Goal: Task Accomplishment & Management: Manage account settings

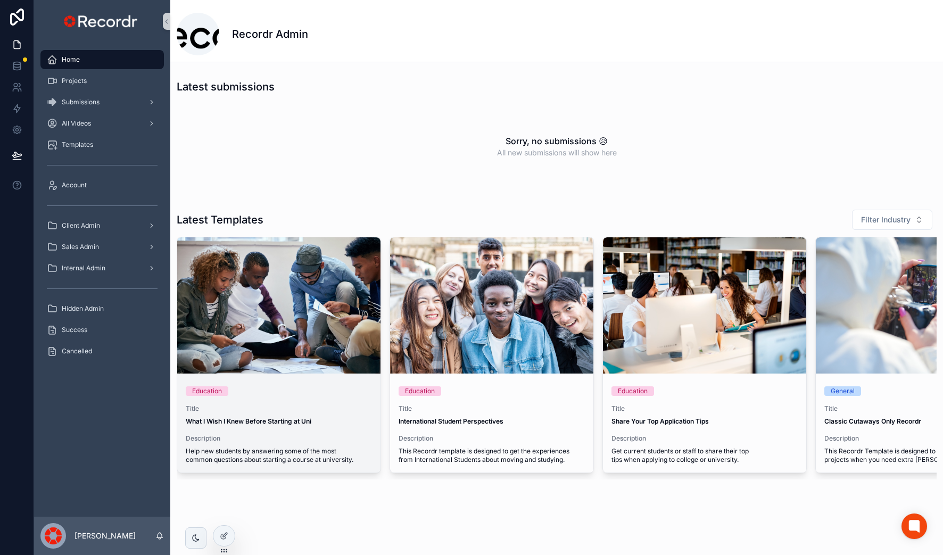
click at [271, 301] on div "scrollable content" at bounding box center [278, 305] width 203 height 13
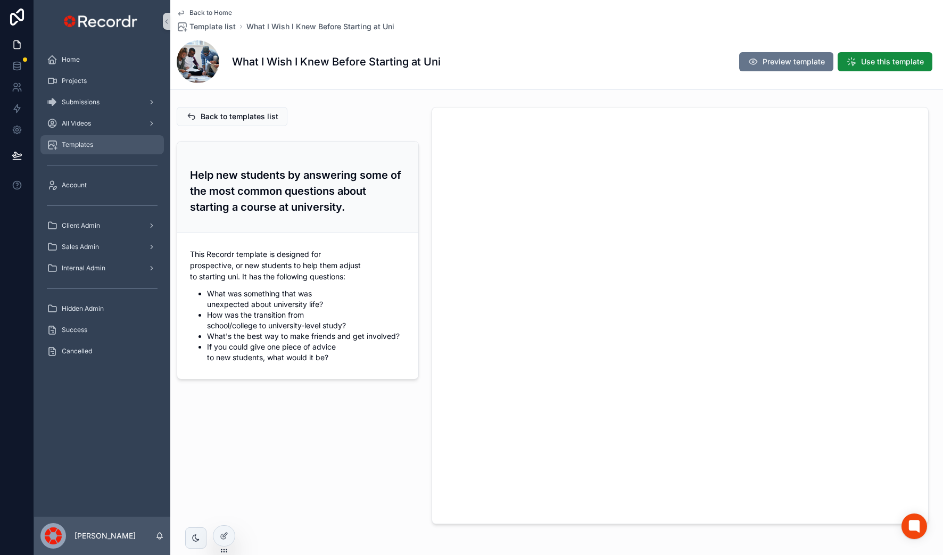
click at [131, 144] on div "Templates" at bounding box center [102, 144] width 111 height 17
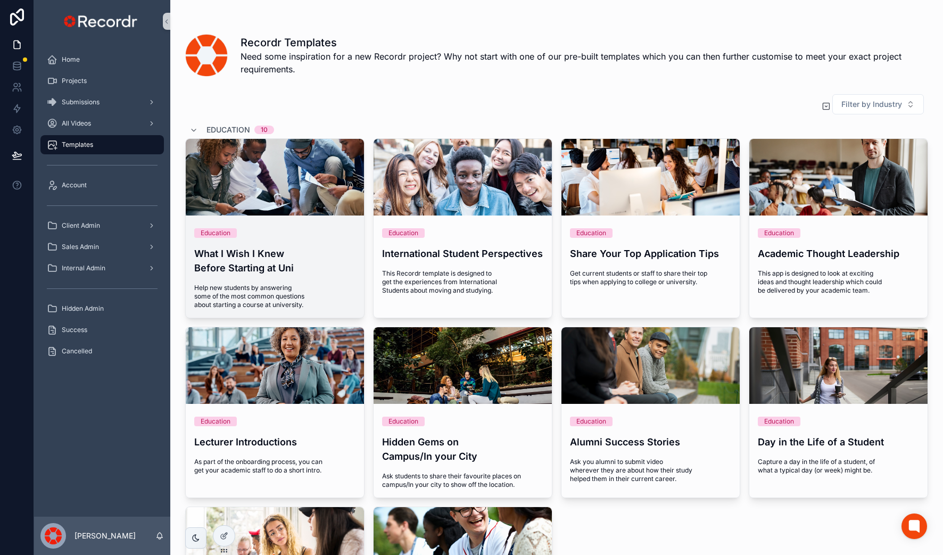
click at [330, 187] on div "scrollable content" at bounding box center [275, 177] width 178 height 77
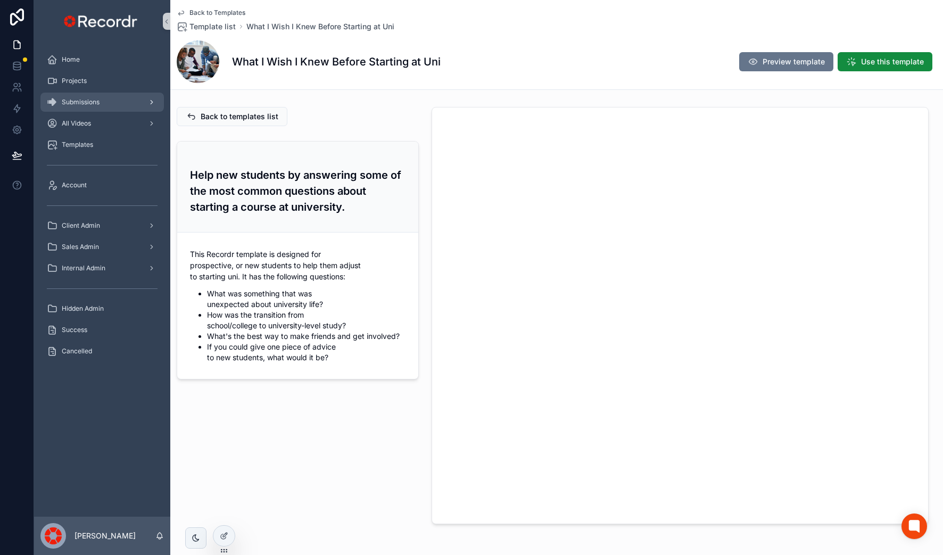
click at [115, 95] on div "Submissions" at bounding box center [102, 102] width 111 height 17
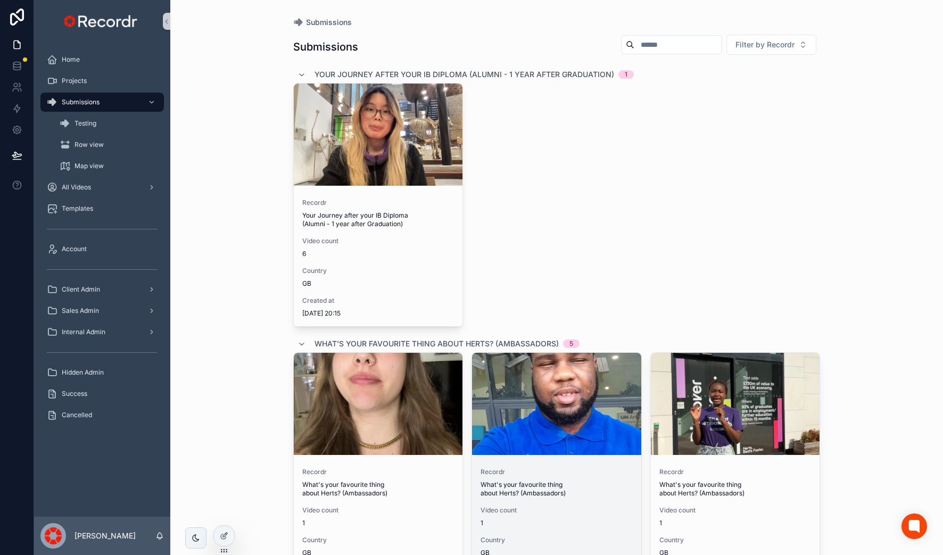
click at [566, 425] on div "scrollable content" at bounding box center [556, 404] width 169 height 102
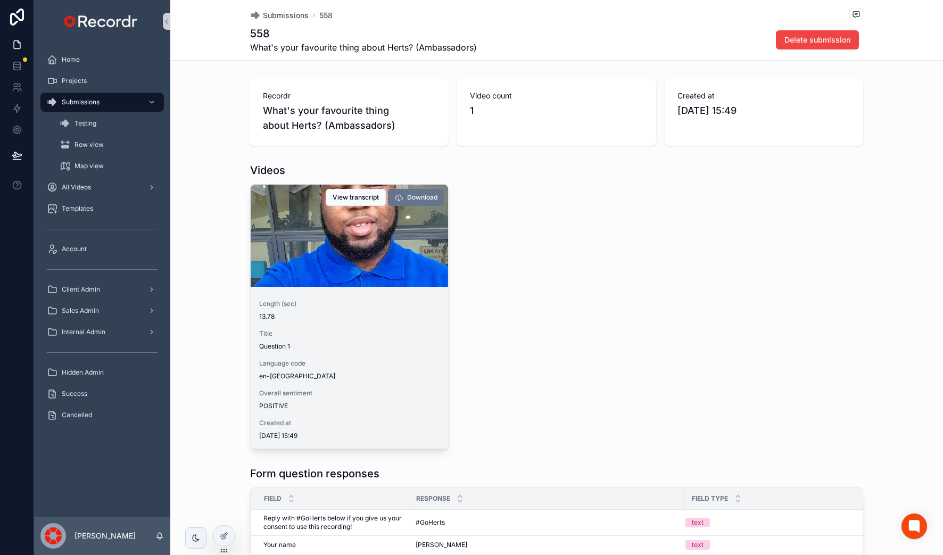
click at [385, 253] on div "scrollable content" at bounding box center [349, 236] width 197 height 102
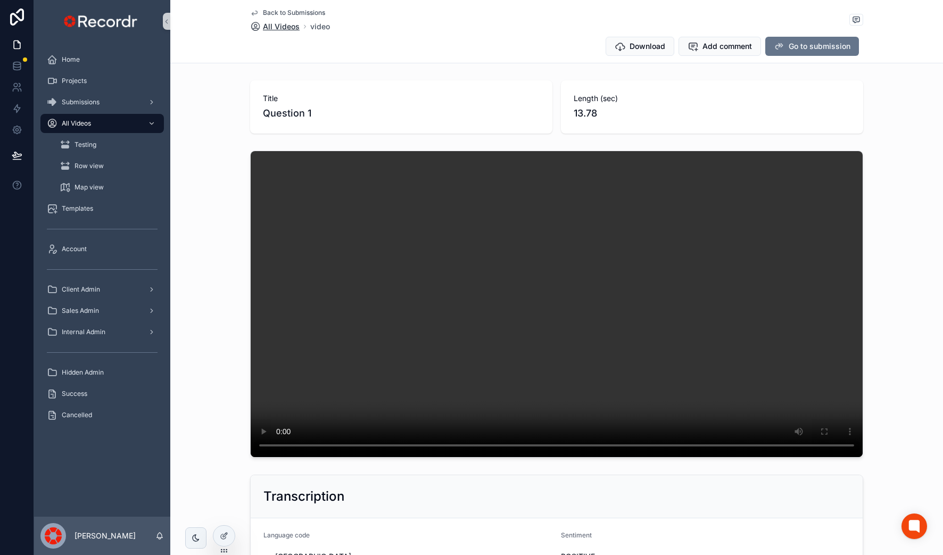
click at [282, 27] on span "All Videos" at bounding box center [281, 26] width 37 height 11
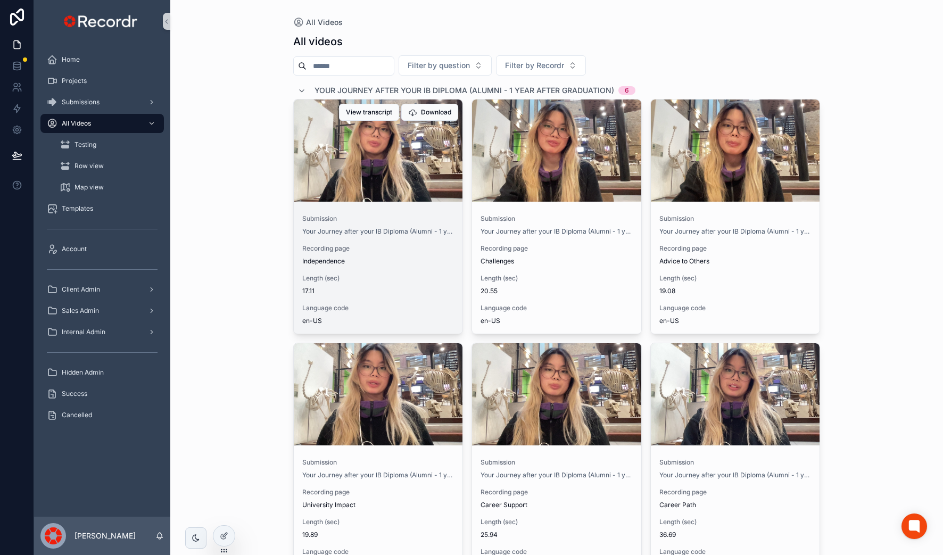
click at [421, 174] on div "scrollable content" at bounding box center [378, 151] width 169 height 102
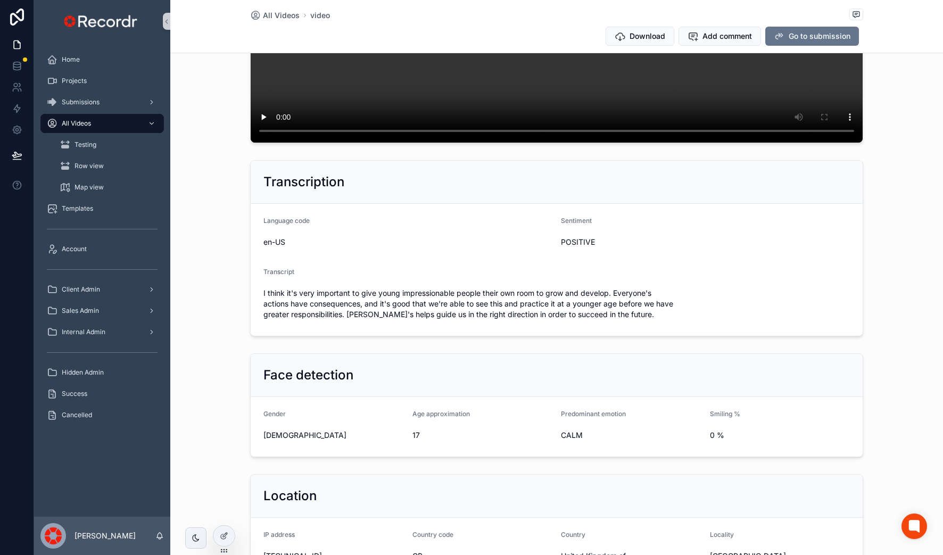
scroll to position [320, 0]
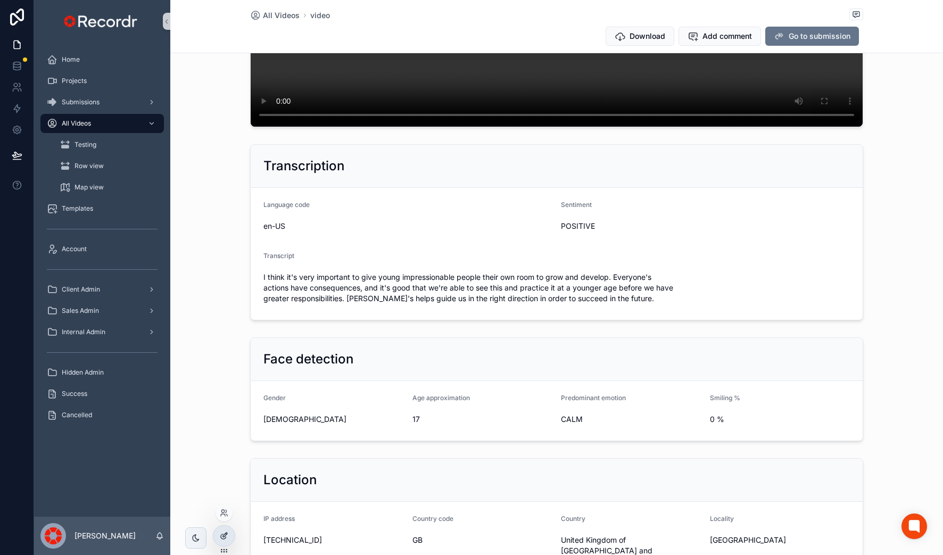
click at [220, 530] on div at bounding box center [223, 536] width 21 height 20
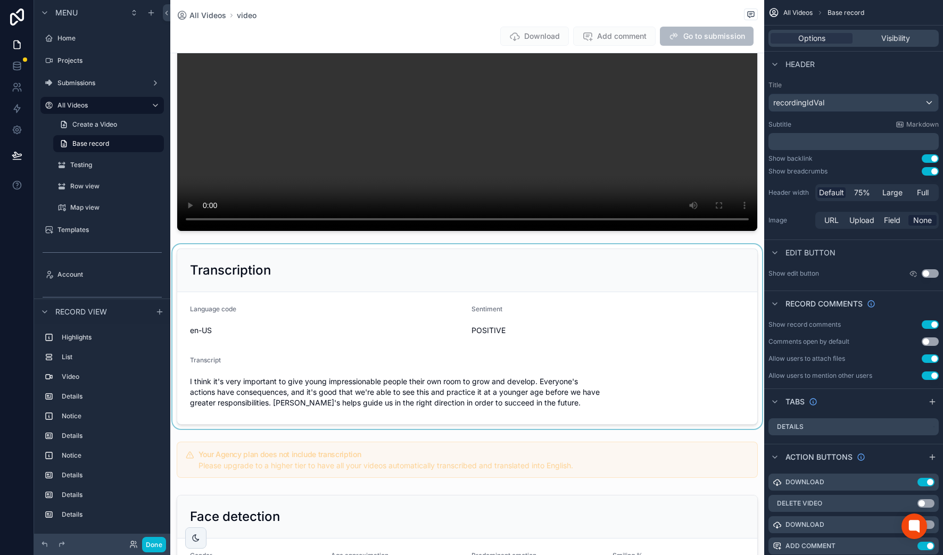
click at [498, 402] on div "scrollable content" at bounding box center [467, 336] width 594 height 185
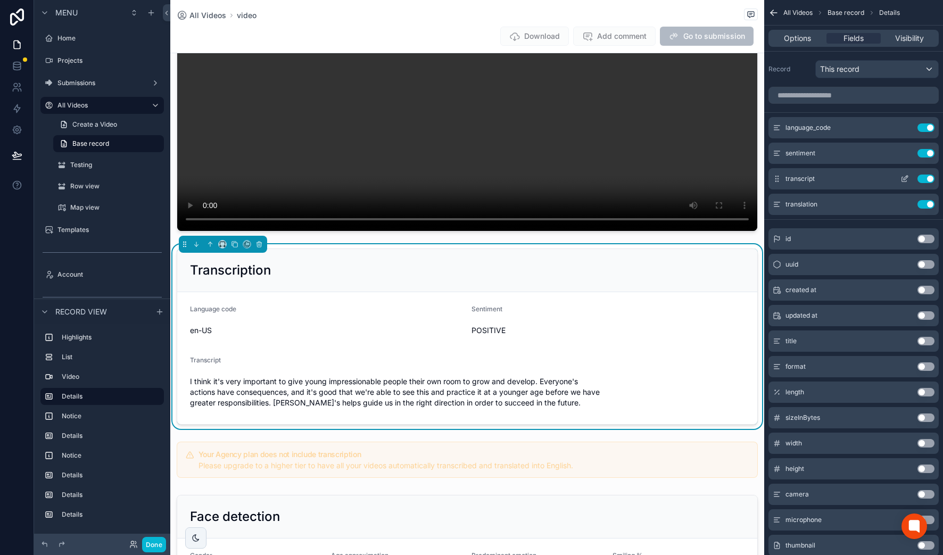
click at [803, 178] on icon "scrollable content" at bounding box center [904, 179] width 9 height 9
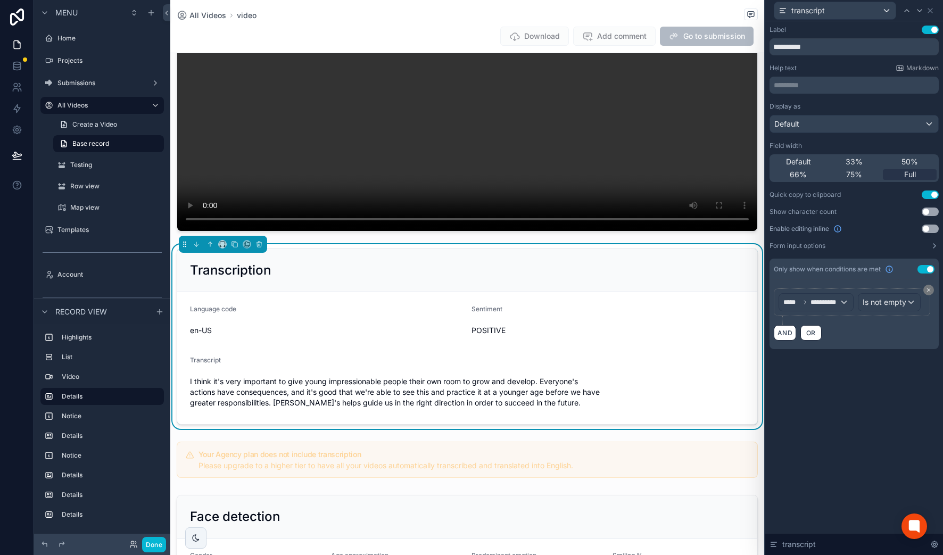
click at [803, 210] on button "Use setting" at bounding box center [930, 212] width 17 height 9
click at [803, 246] on button "Form input options" at bounding box center [853, 246] width 169 height 9
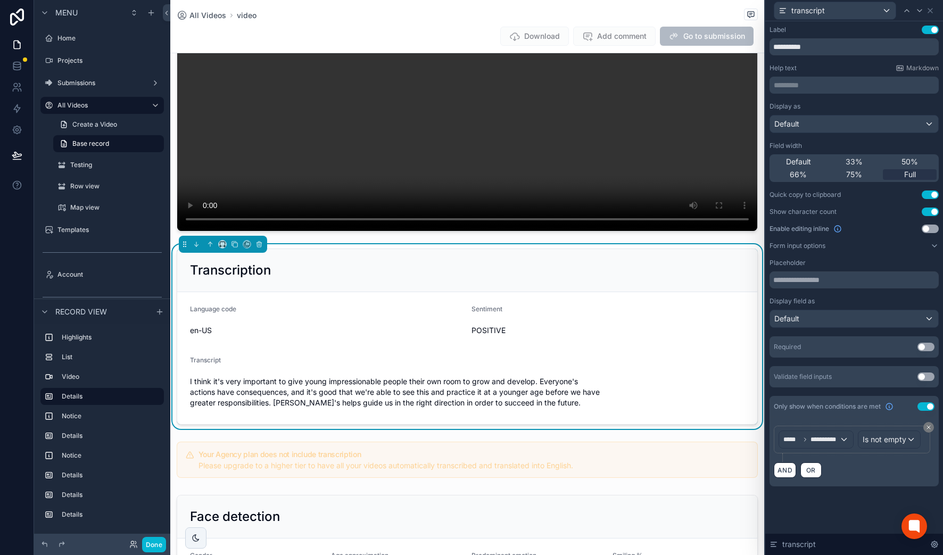
click at [803, 210] on button "Use setting" at bounding box center [930, 212] width 17 height 9
click at [149, 540] on button "Done" at bounding box center [154, 544] width 24 height 15
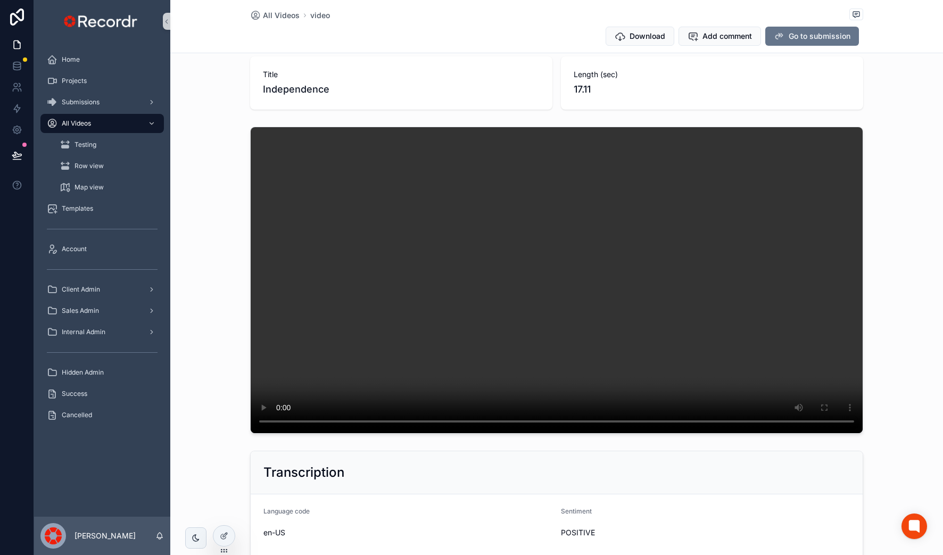
scroll to position [0, 0]
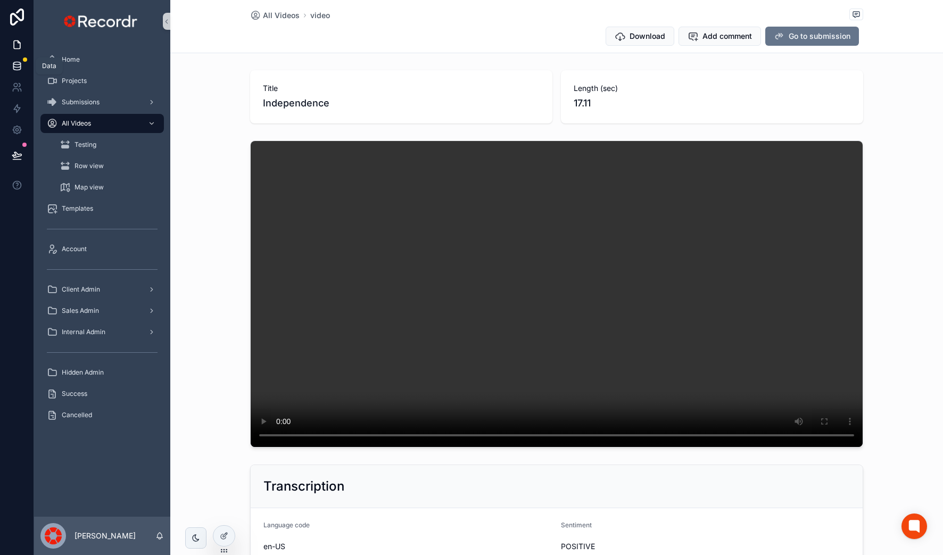
click at [21, 65] on icon at bounding box center [17, 66] width 11 height 11
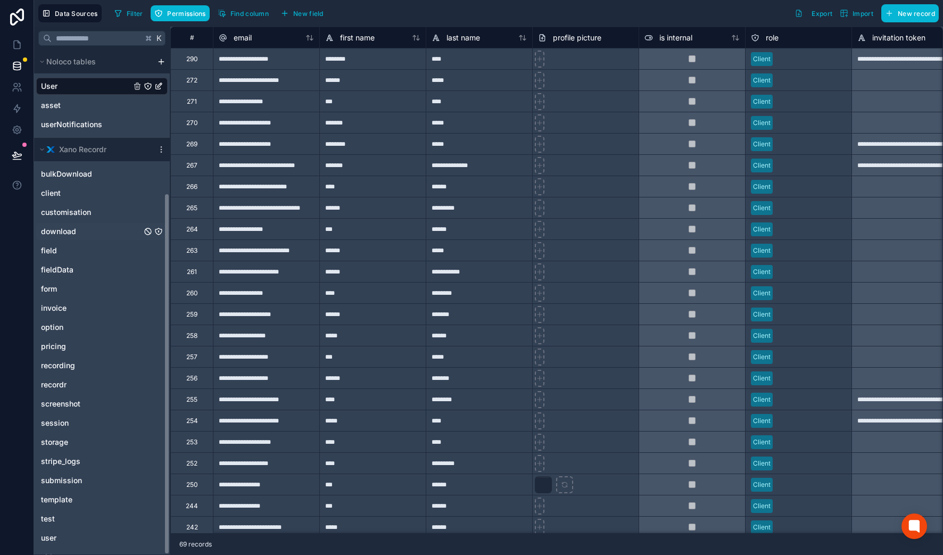
scroll to position [200, 0]
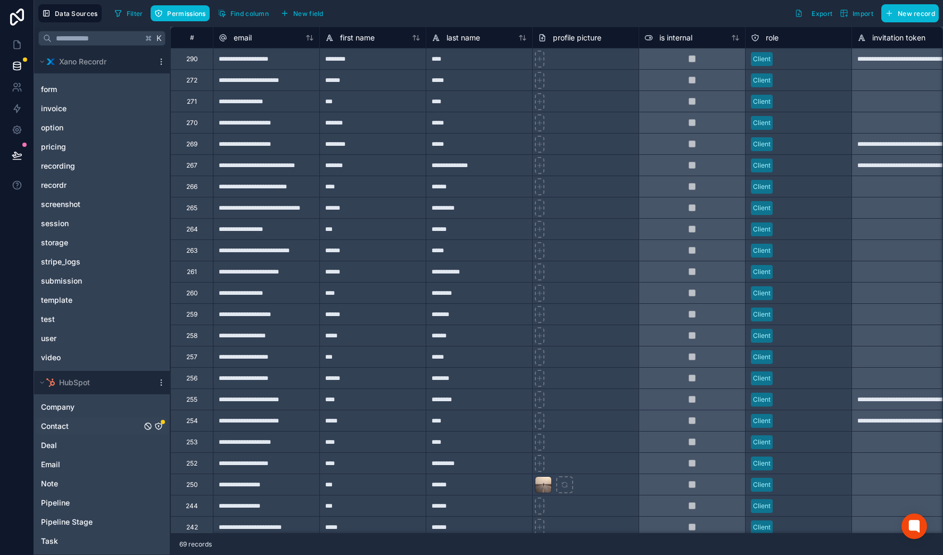
click at [64, 427] on span "Contact" at bounding box center [55, 426] width 28 height 11
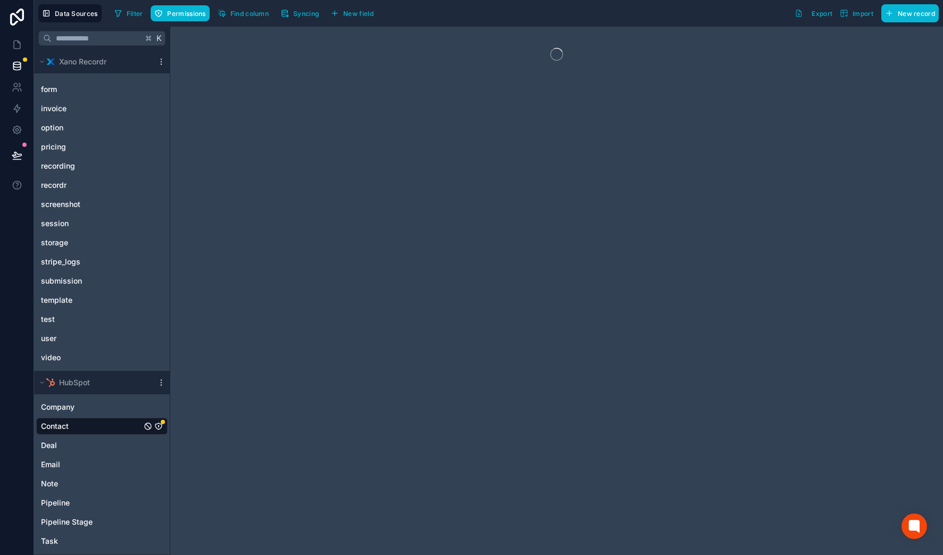
click at [160, 426] on icon "Contact" at bounding box center [158, 426] width 9 height 9
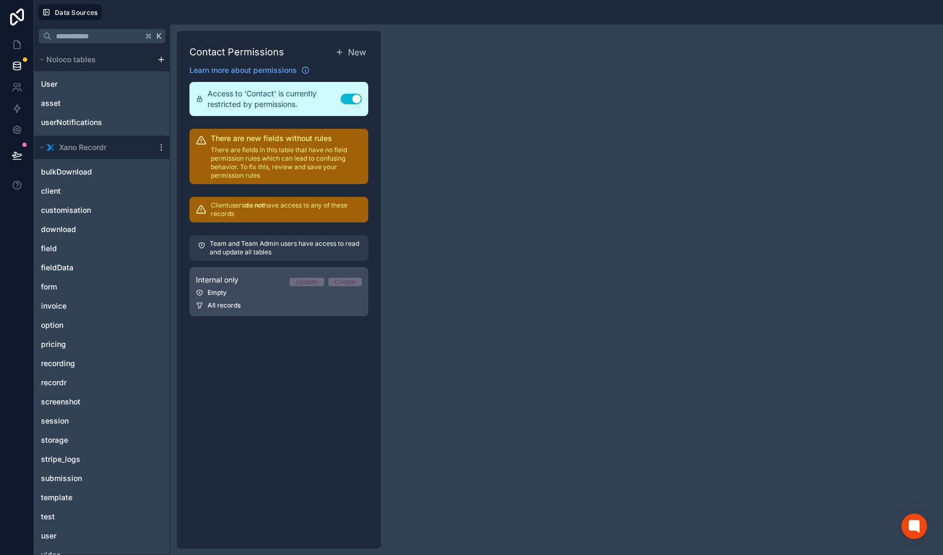
click at [251, 289] on div "Empty" at bounding box center [279, 292] width 166 height 9
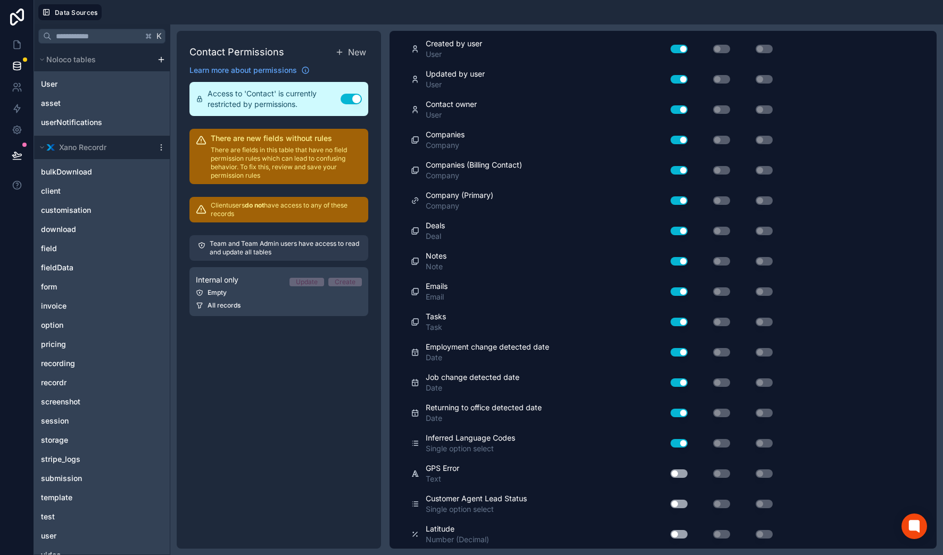
scroll to position [3843, 0]
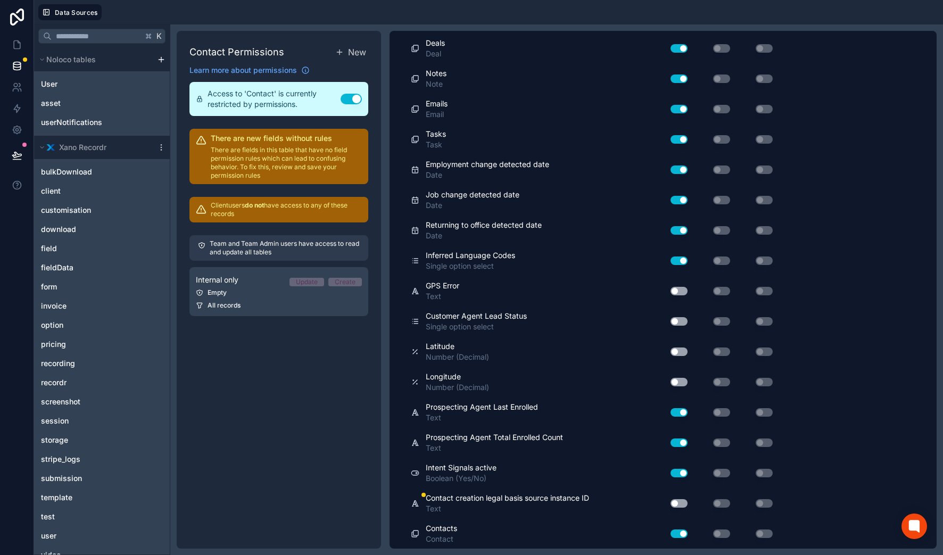
click at [680, 501] on button "Use setting" at bounding box center [678, 503] width 17 height 9
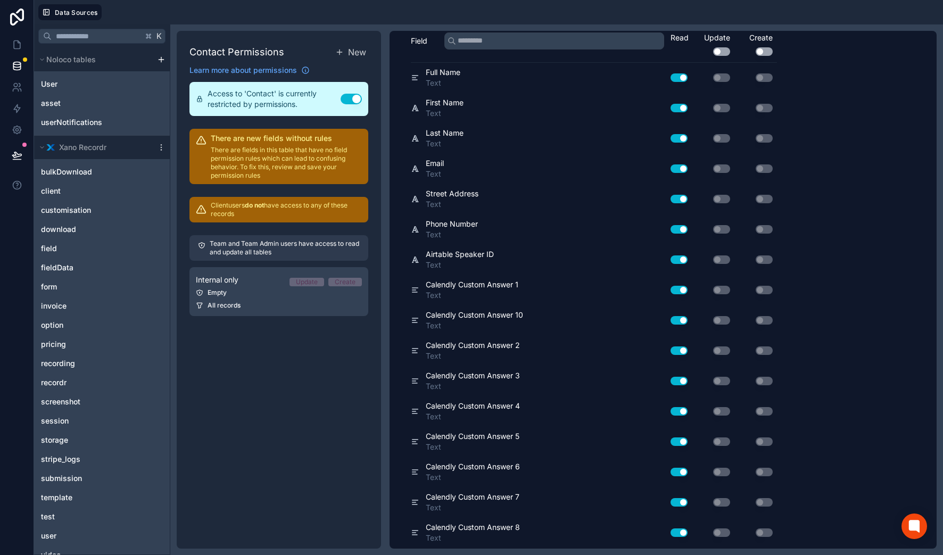
scroll to position [0, 0]
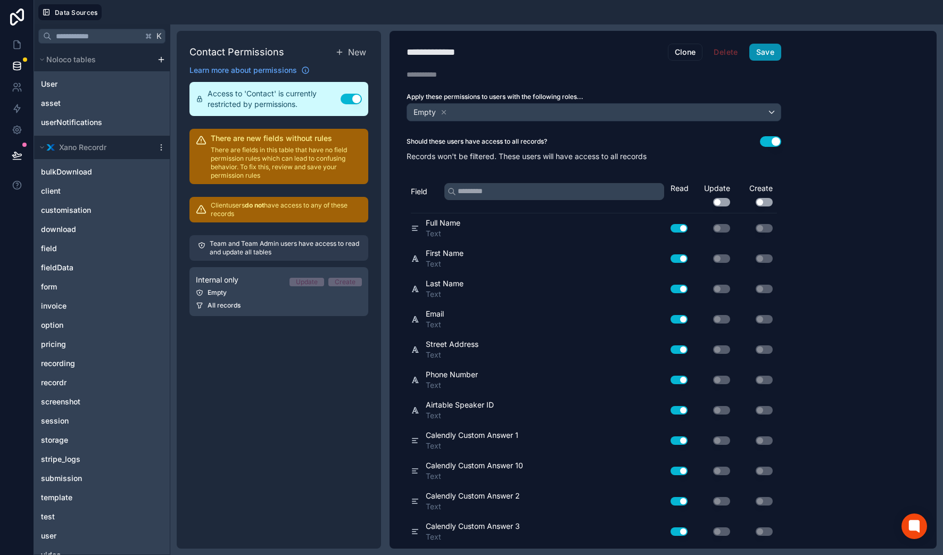
click at [763, 55] on button "Save" at bounding box center [765, 52] width 32 height 17
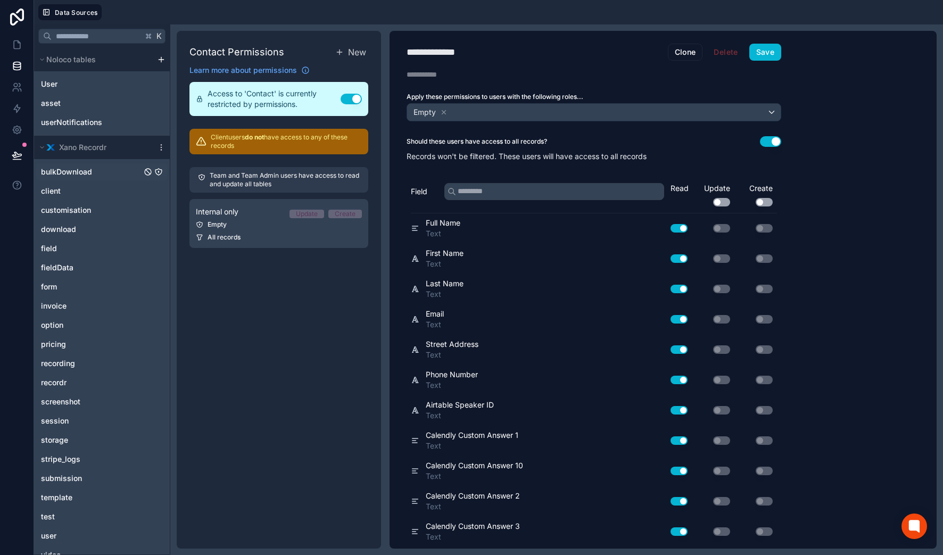
click at [85, 173] on span "bulkDownload" at bounding box center [66, 172] width 51 height 11
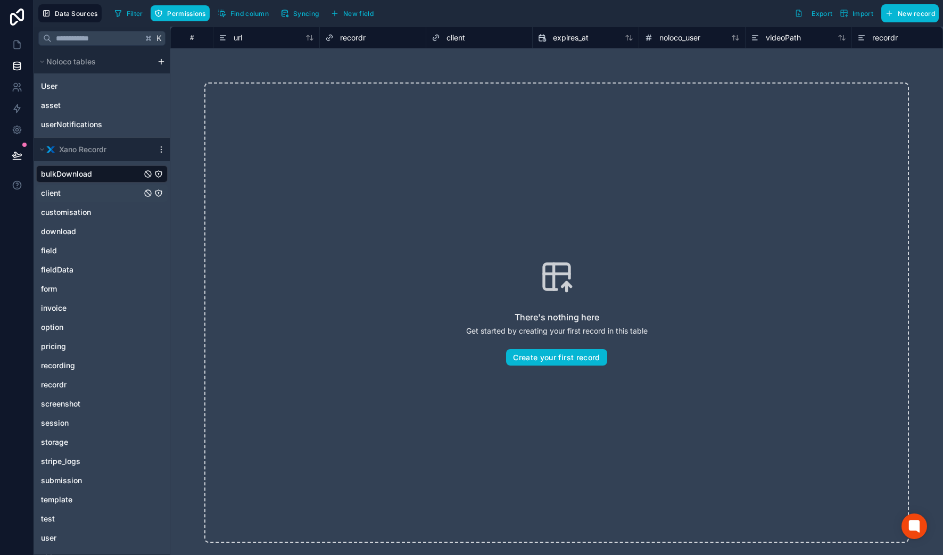
click at [69, 198] on div "client" at bounding box center [101, 193] width 131 height 17
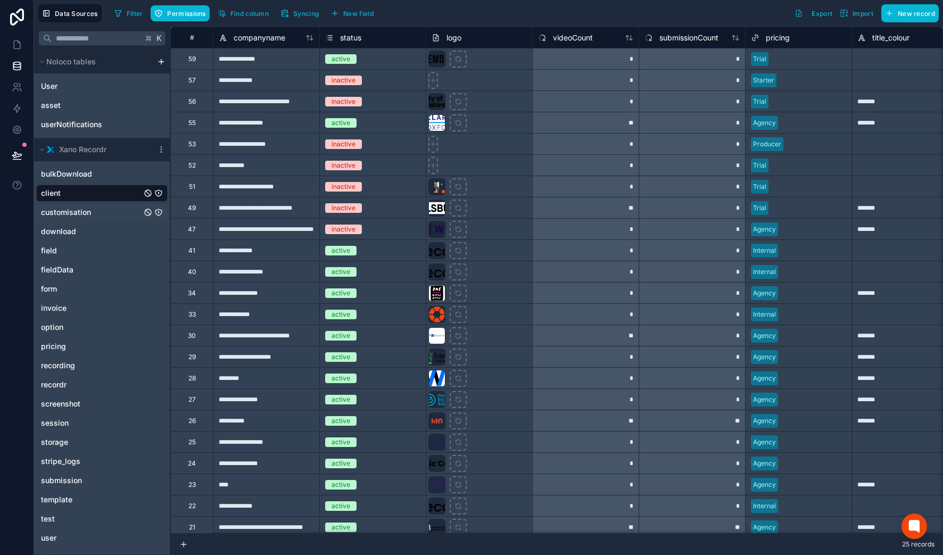
click at [79, 210] on span "customisation" at bounding box center [66, 212] width 50 height 11
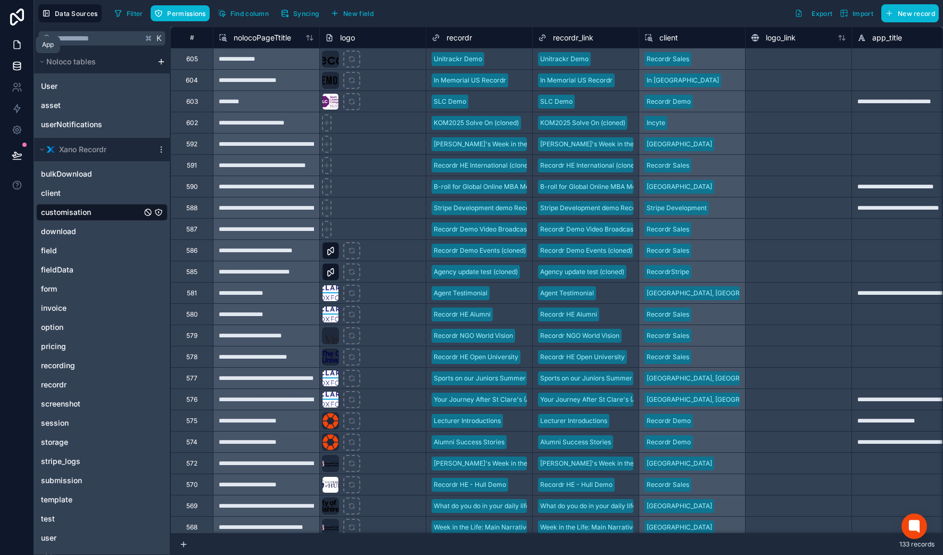
click at [19, 46] on icon at bounding box center [17, 44] width 11 height 11
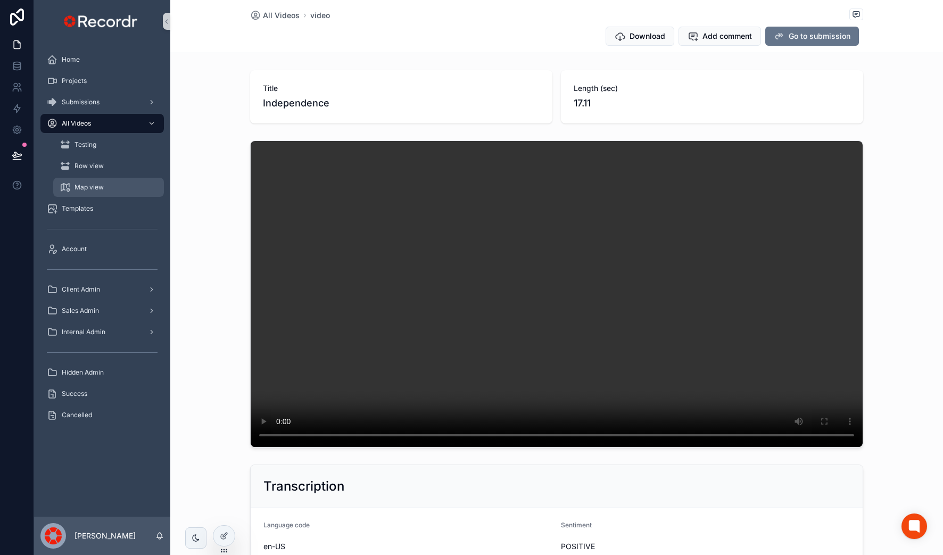
click at [104, 186] on div "Map view" at bounding box center [109, 187] width 98 height 17
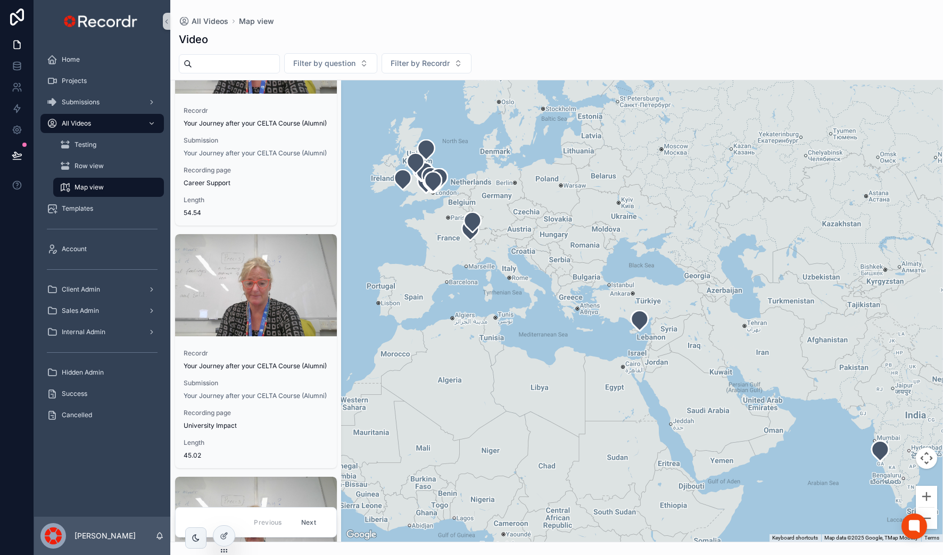
scroll to position [833, 0]
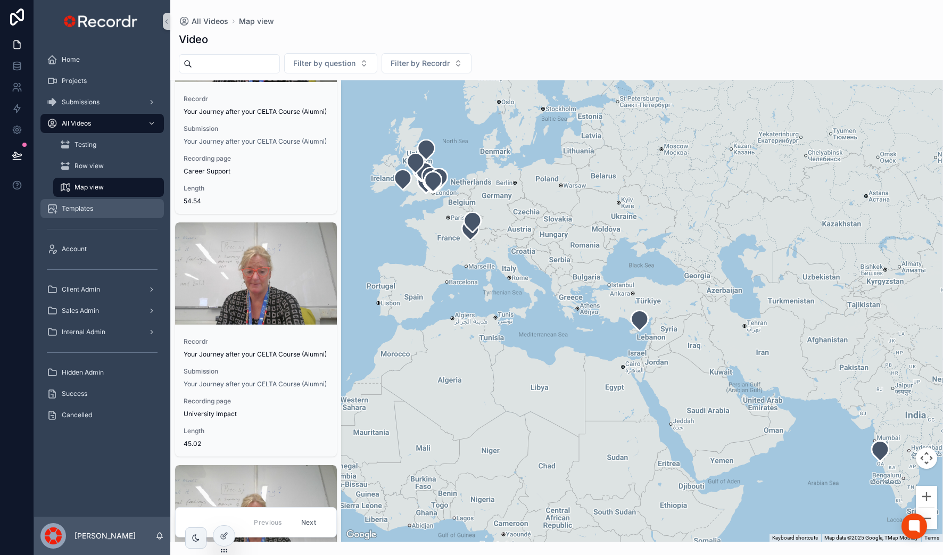
click at [77, 212] on span "Templates" at bounding box center [77, 208] width 31 height 9
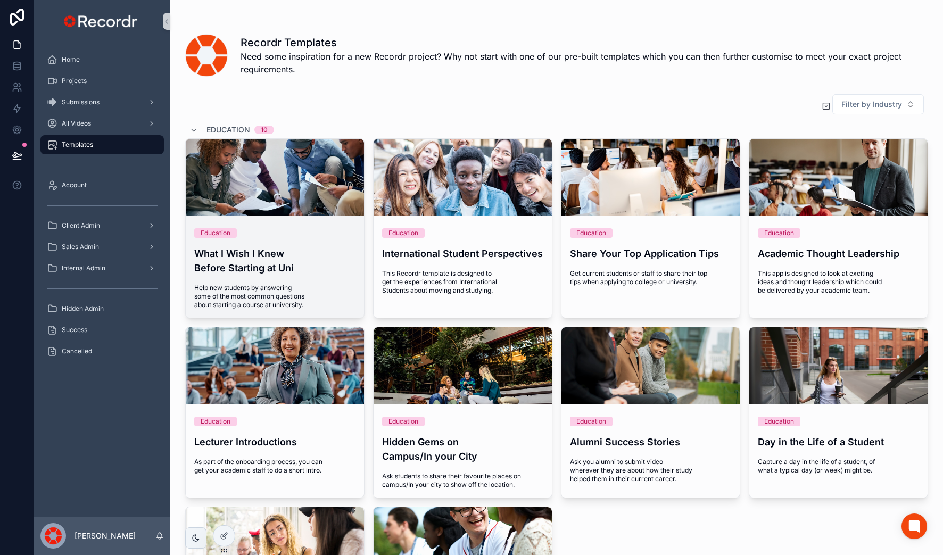
click at [314, 183] on div "scrollable content" at bounding box center [275, 177] width 178 height 13
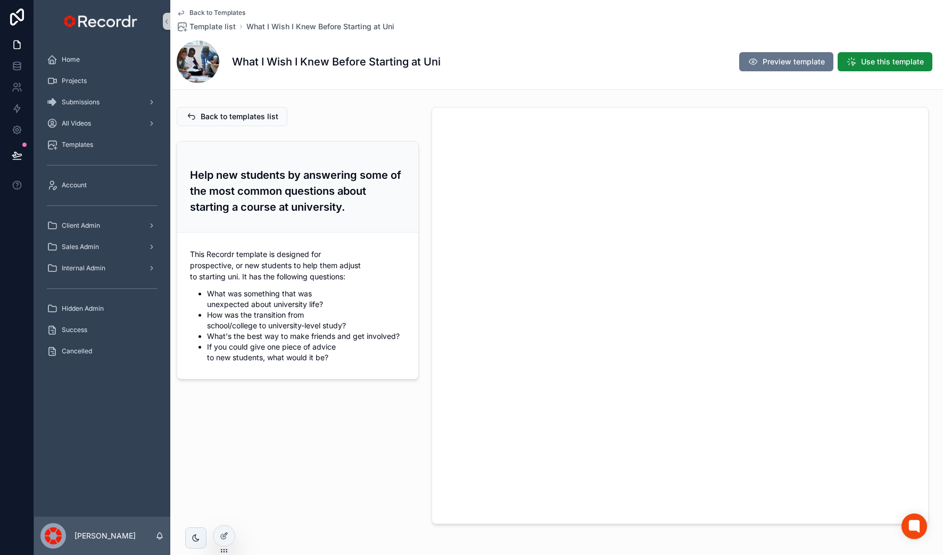
click at [220, 9] on span "Back to Templates" at bounding box center [217, 13] width 56 height 9
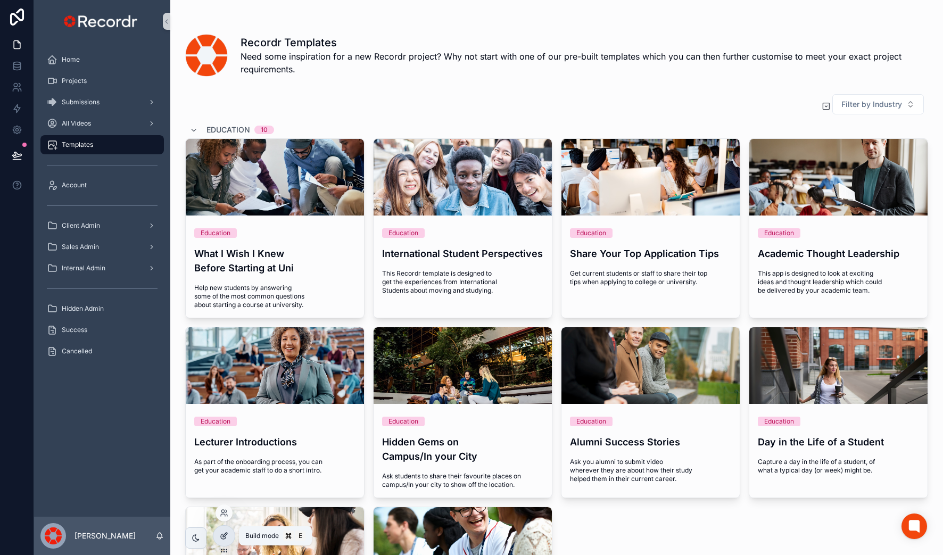
click at [227, 542] on div at bounding box center [223, 536] width 21 height 20
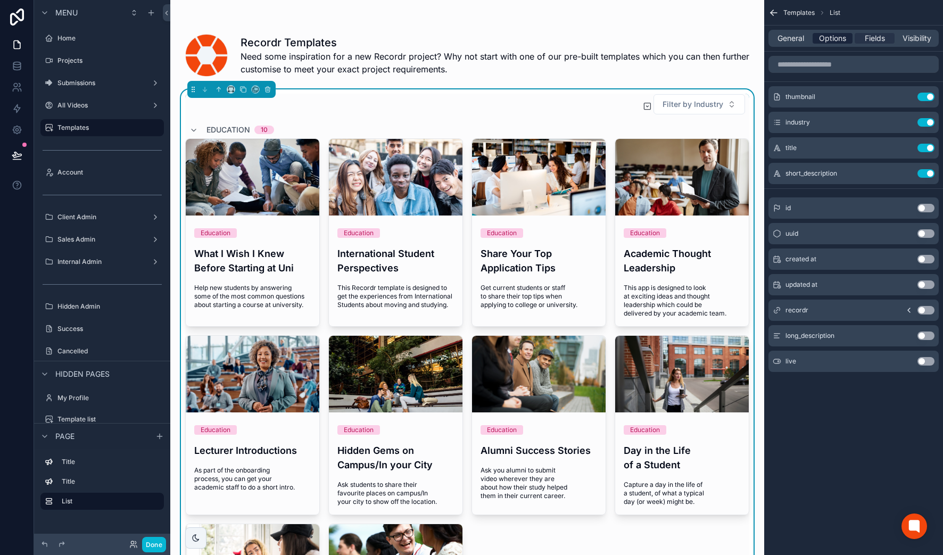
click at [803, 38] on span "Options" at bounding box center [832, 38] width 27 height 11
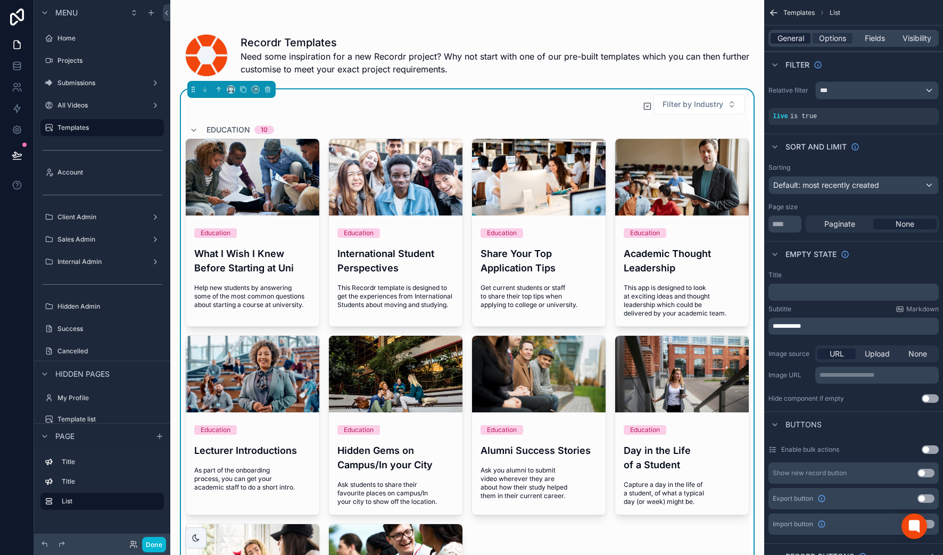
click at [783, 39] on span "General" at bounding box center [790, 38] width 27 height 11
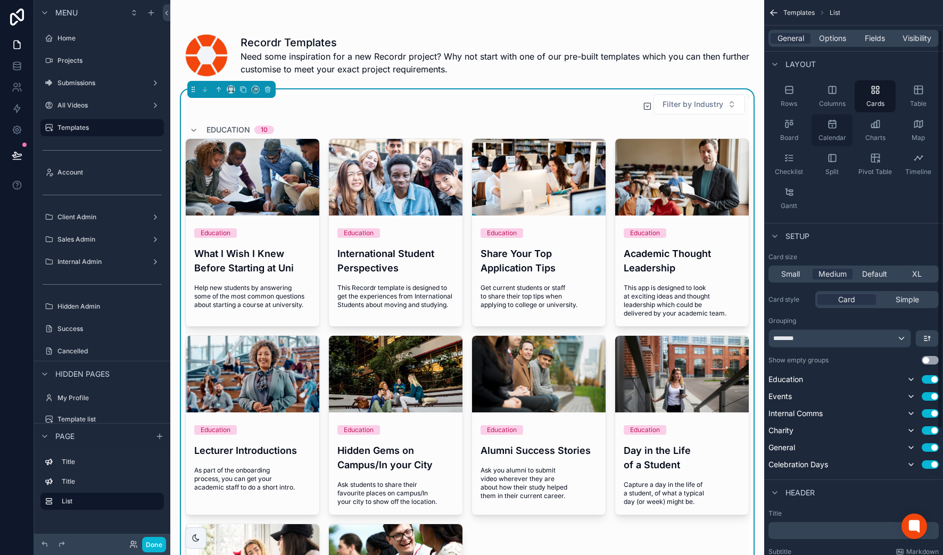
scroll to position [57, 0]
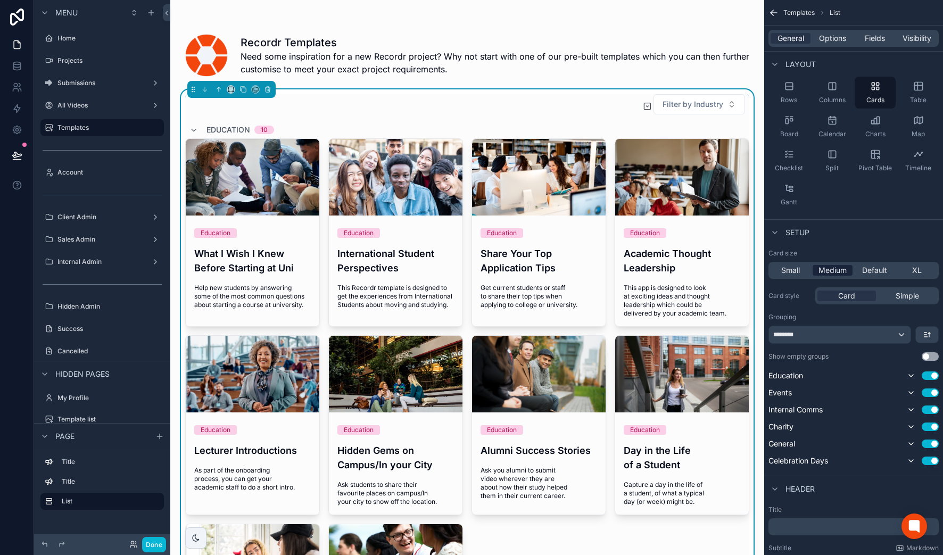
drag, startPoint x: 863, startPoint y: 267, endPoint x: 837, endPoint y: 267, distance: 26.1
click at [803, 267] on span "Default" at bounding box center [874, 270] width 25 height 11
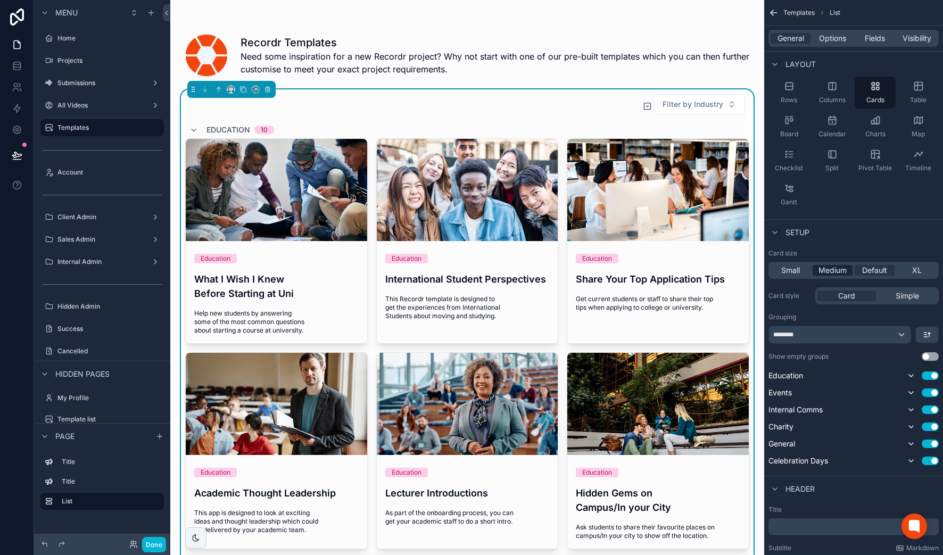
click at [803, 270] on span "Medium" at bounding box center [832, 270] width 28 height 11
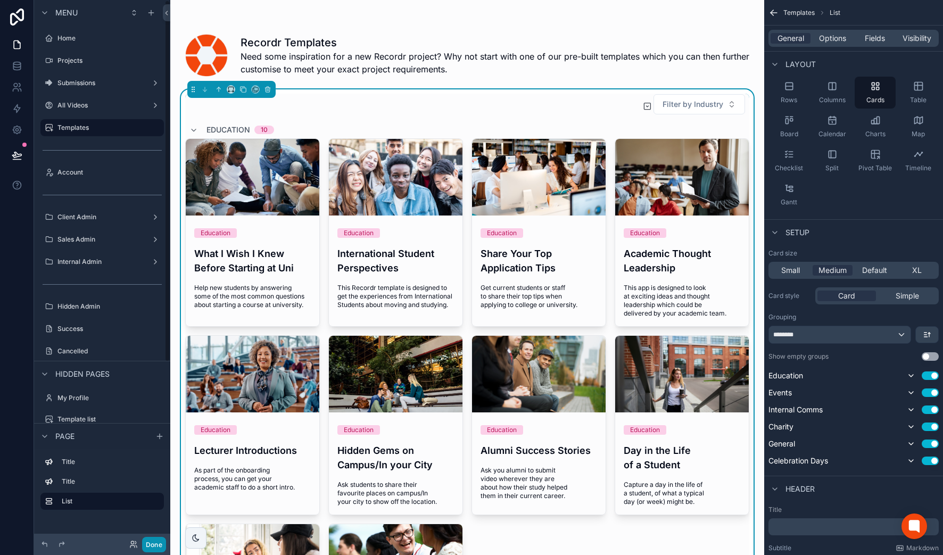
click at [154, 540] on button "Done" at bounding box center [154, 544] width 24 height 15
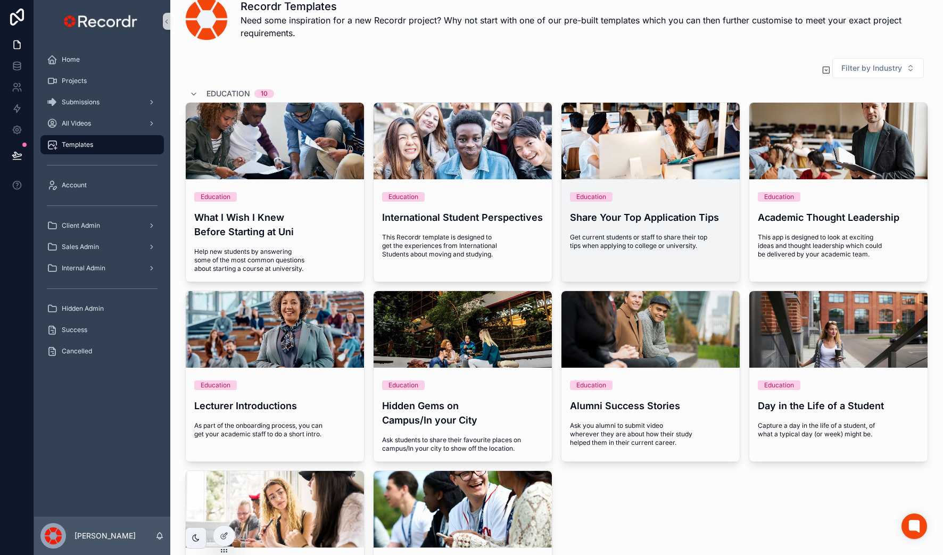
scroll to position [0, 0]
